Goal: Task Accomplishment & Management: Use online tool/utility

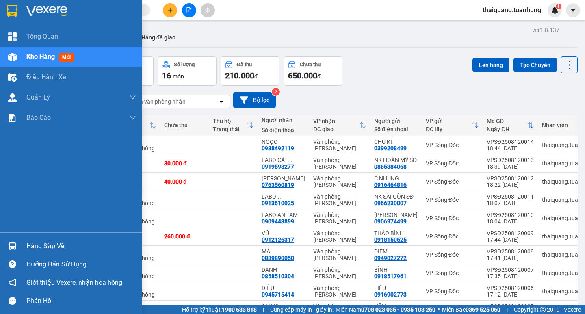
click at [38, 253] on div "Hàng sắp về" at bounding box center [71, 246] width 142 height 18
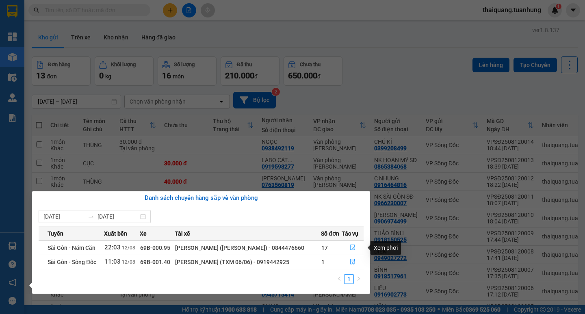
click at [350, 248] on icon "file-done" at bounding box center [353, 248] width 6 height 6
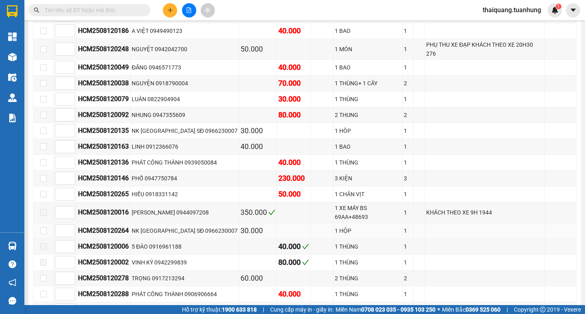
scroll to position [4469, 0]
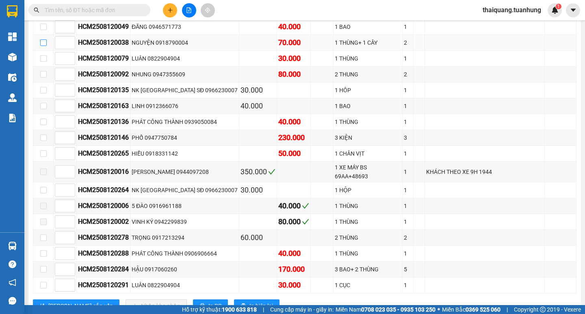
click at [43, 39] on input "checkbox" at bounding box center [43, 42] width 7 height 7
checkbox input "true"
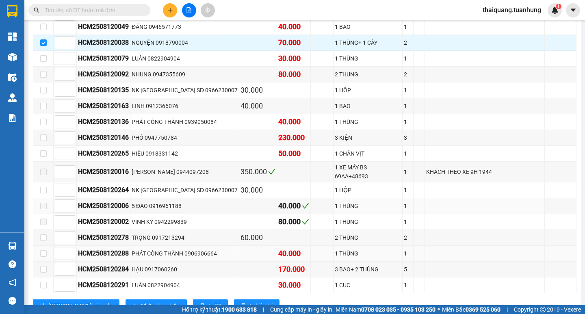
scroll to position [4550, 0]
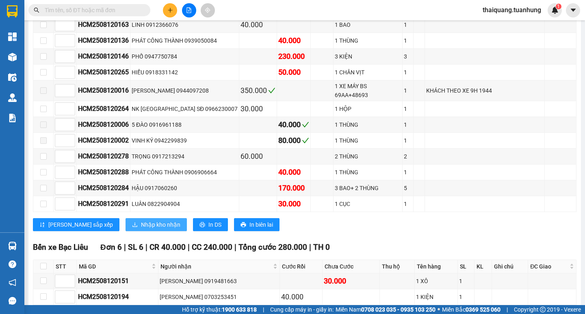
click at [141, 220] on span "Nhập kho nhận" at bounding box center [160, 224] width 39 height 9
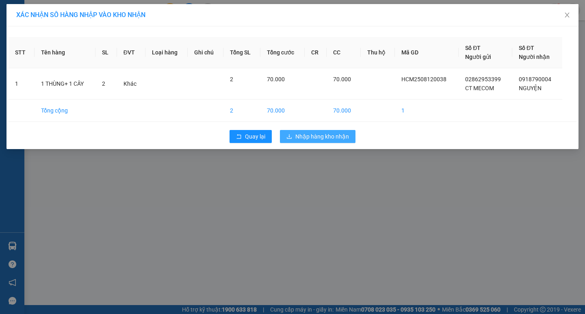
click at [348, 138] on span "Nhập hàng kho nhận" at bounding box center [322, 136] width 54 height 9
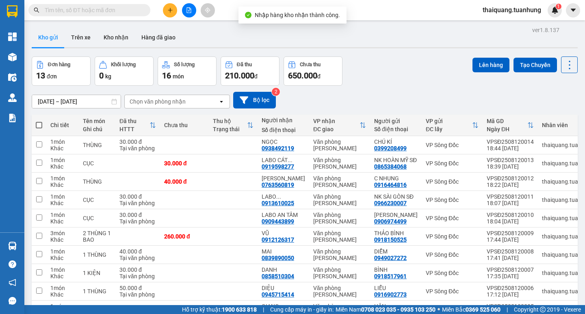
click at [390, 74] on div "Đơn hàng 13 đơn Khối lượng 0 kg Số lượng 16 món Đã thu 210.000 đ Chưa thu 650.0…" at bounding box center [305, 70] width 546 height 29
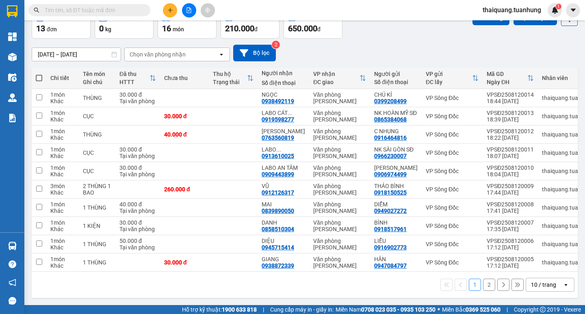
click at [563, 286] on icon "open" at bounding box center [566, 285] width 7 height 7
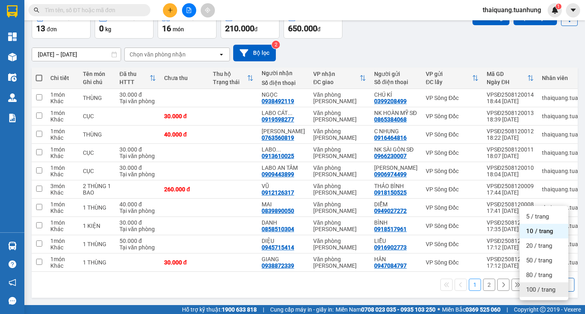
click at [552, 286] on span "100 / trang" at bounding box center [540, 290] width 29 height 8
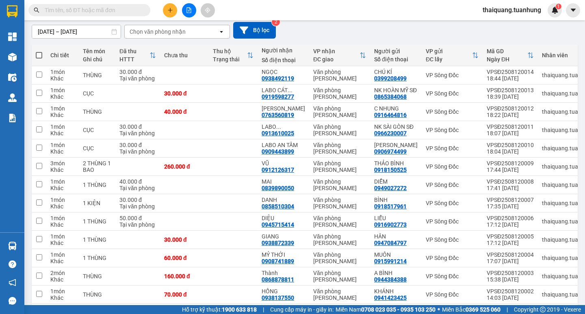
drag, startPoint x: 39, startPoint y: 55, endPoint x: 118, endPoint y: 45, distance: 79.5
click at [39, 55] on span at bounding box center [39, 55] width 7 height 7
click at [39, 51] on input "checkbox" at bounding box center [39, 51] width 0 height 0
checkbox input "true"
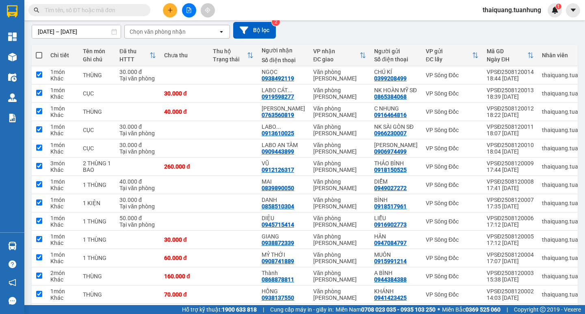
checkbox input "true"
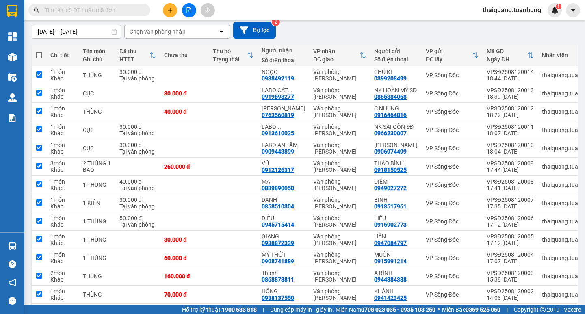
checkbox input "true"
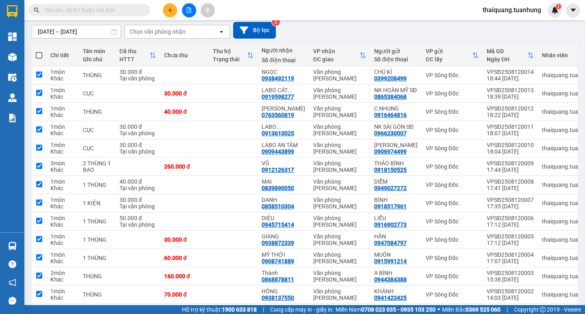
checkbox input "true"
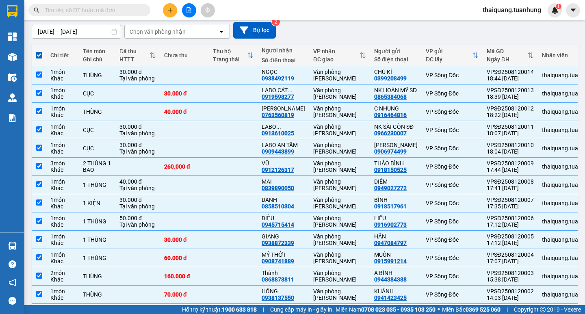
scroll to position [0, 0]
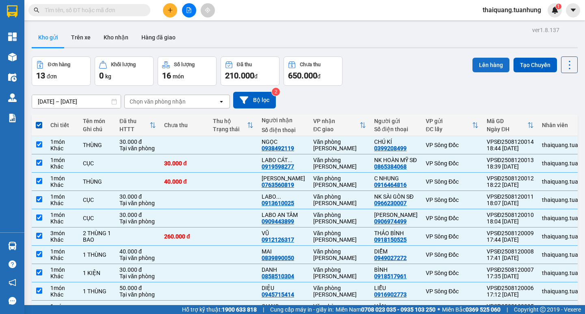
click at [490, 63] on button "Lên hàng" at bounding box center [491, 65] width 37 height 15
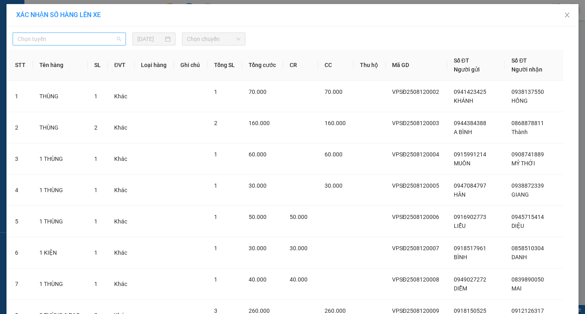
click at [58, 38] on span "Chọn tuyến" at bounding box center [69, 39] width 104 height 12
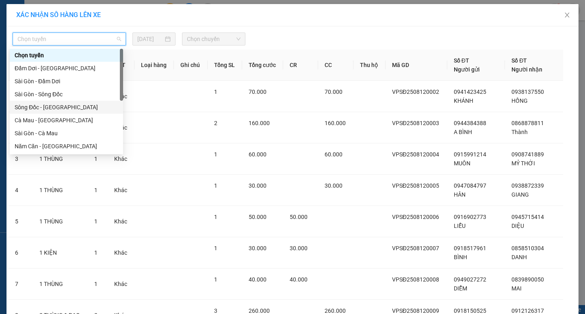
click at [31, 104] on div "Sông Đốc - [GEOGRAPHIC_DATA]" at bounding box center [67, 107] width 104 height 9
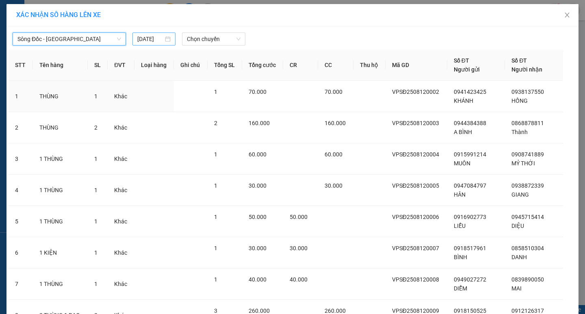
click at [151, 37] on input "[DATE]" at bounding box center [150, 39] width 26 height 9
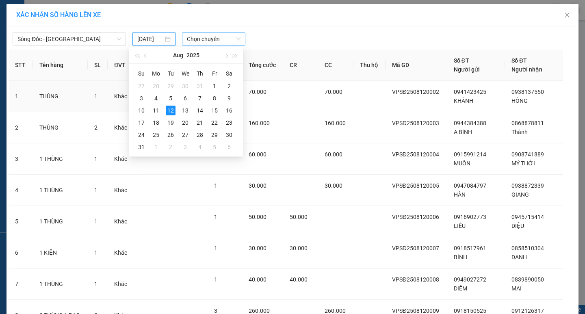
click at [195, 39] on span "Chọn chuyến" at bounding box center [214, 39] width 54 height 12
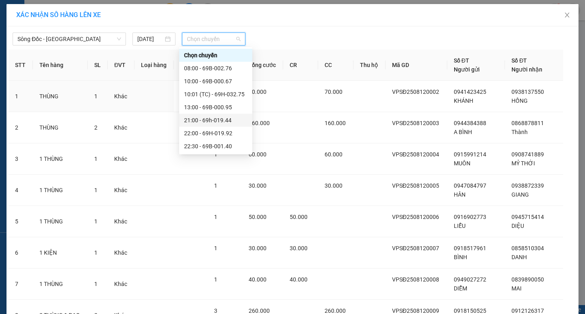
click at [212, 119] on div "21:00 - 69h-019.44" at bounding box center [215, 120] width 63 height 9
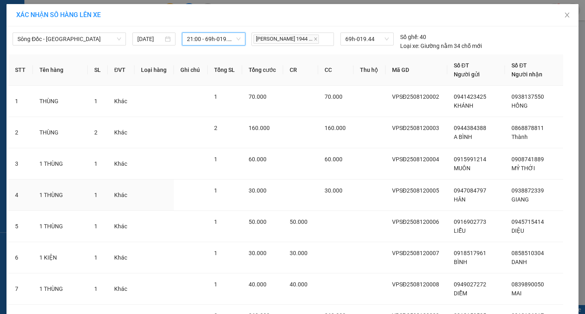
scroll to position [238, 0]
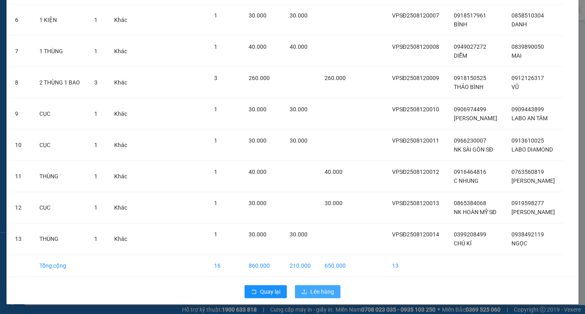
click at [325, 290] on span "Lên hàng" at bounding box center [322, 291] width 24 height 9
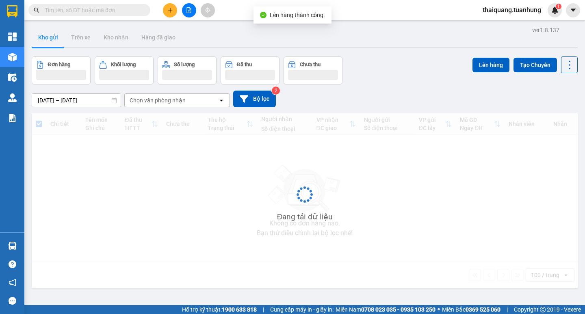
click at [383, 66] on div "Đơn hàng Khối lượng Số lượng Đã thu Chưa thu Lên hàng Tạo Chuyến" at bounding box center [305, 70] width 546 height 28
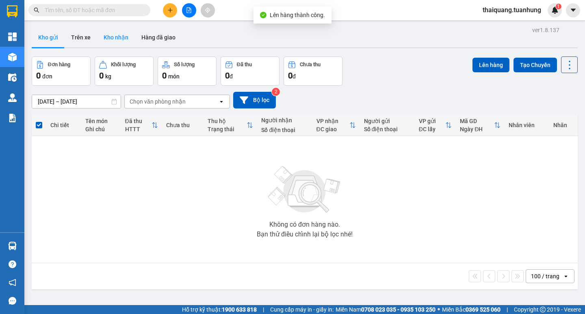
click at [114, 40] on button "Kho nhận" at bounding box center [116, 38] width 38 height 20
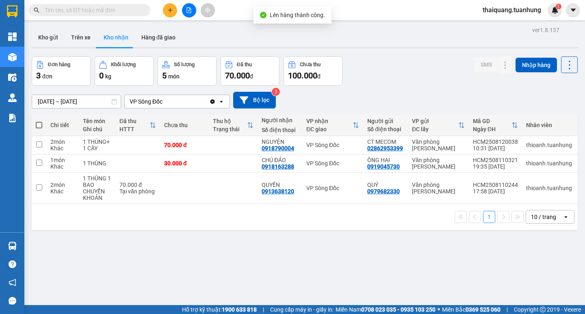
click at [388, 72] on div "Đơn hàng 3 đơn Khối lượng 0 kg Số lượng 5 món Đã thu 70.000 đ Chưa thu 100.000 …" at bounding box center [305, 70] width 546 height 29
